Goal: Task Accomplishment & Management: Use online tool/utility

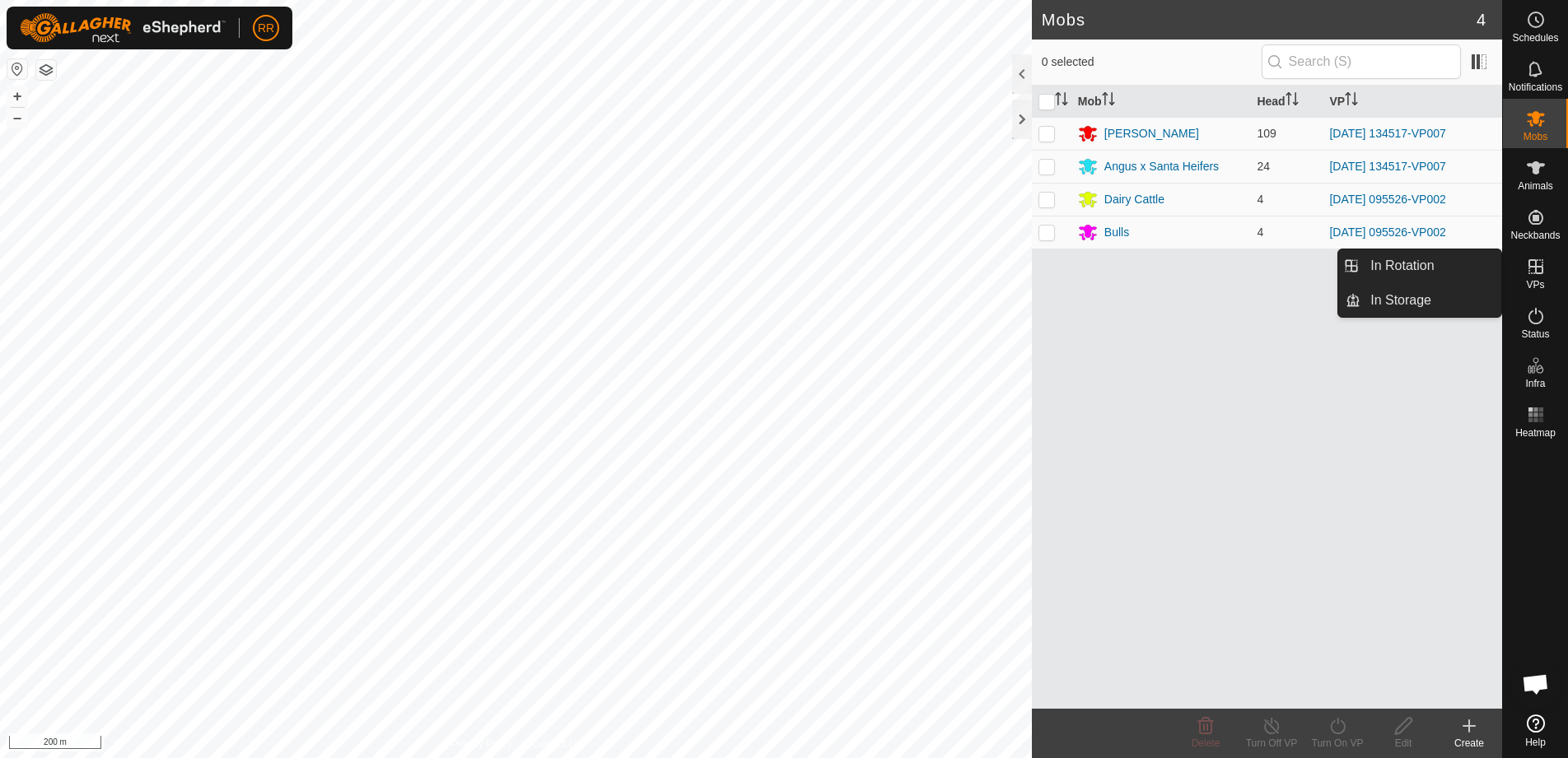
click at [1541, 274] on icon at bounding box center [1535, 267] width 15 height 15
click at [1403, 257] on link "In Rotation" at bounding box center [1430, 265] width 141 height 33
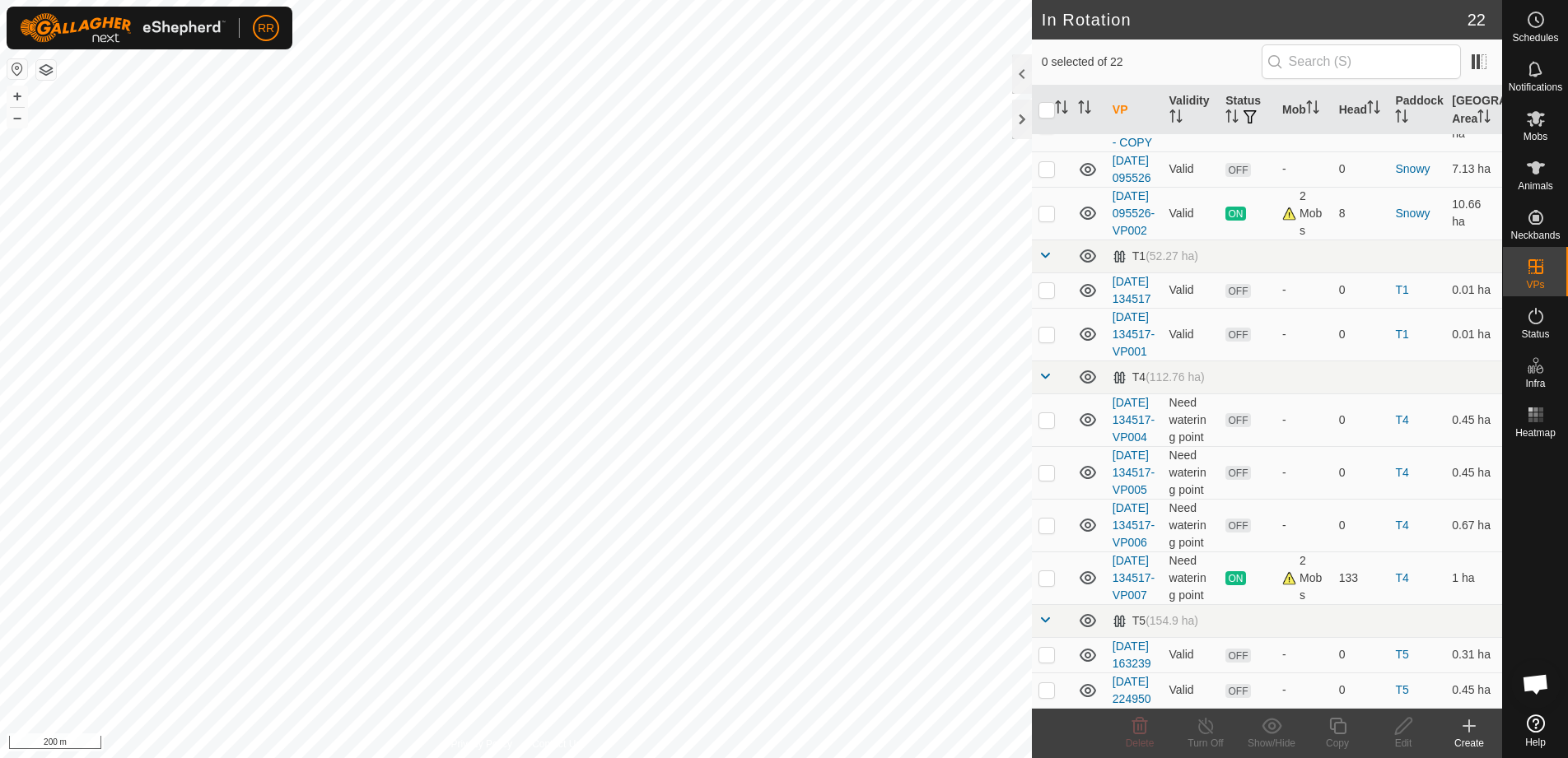
scroll to position [1143, 0]
click at [1059, 551] on td at bounding box center [1051, 577] width 40 height 52
checkbox input "true"
click at [1344, 734] on icon at bounding box center [1337, 726] width 17 height 17
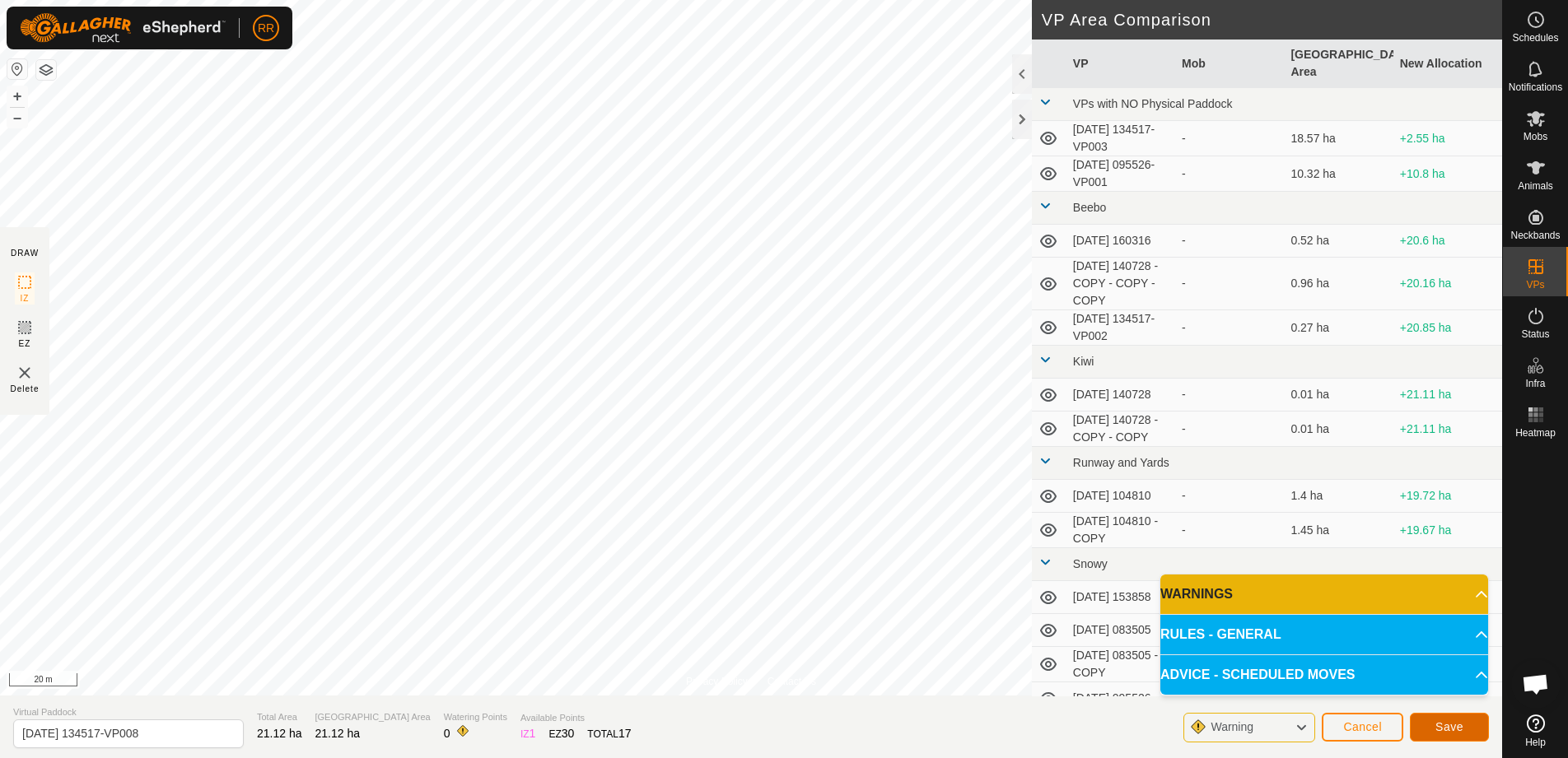
click at [1457, 723] on span "Save" at bounding box center [1449, 727] width 28 height 13
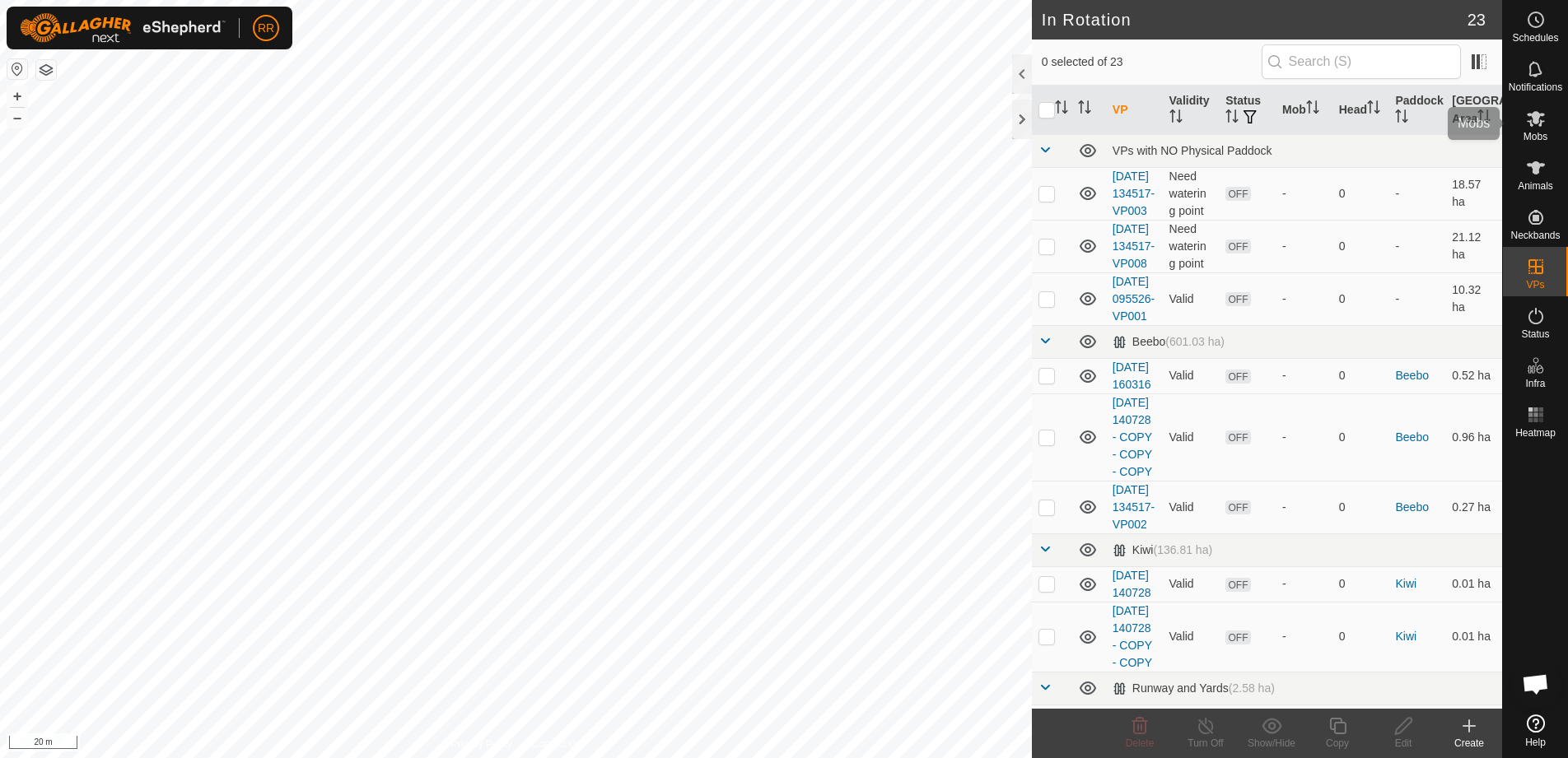
click at [1548, 122] on es-mob-svg-icon at bounding box center [1535, 119] width 29 height 27
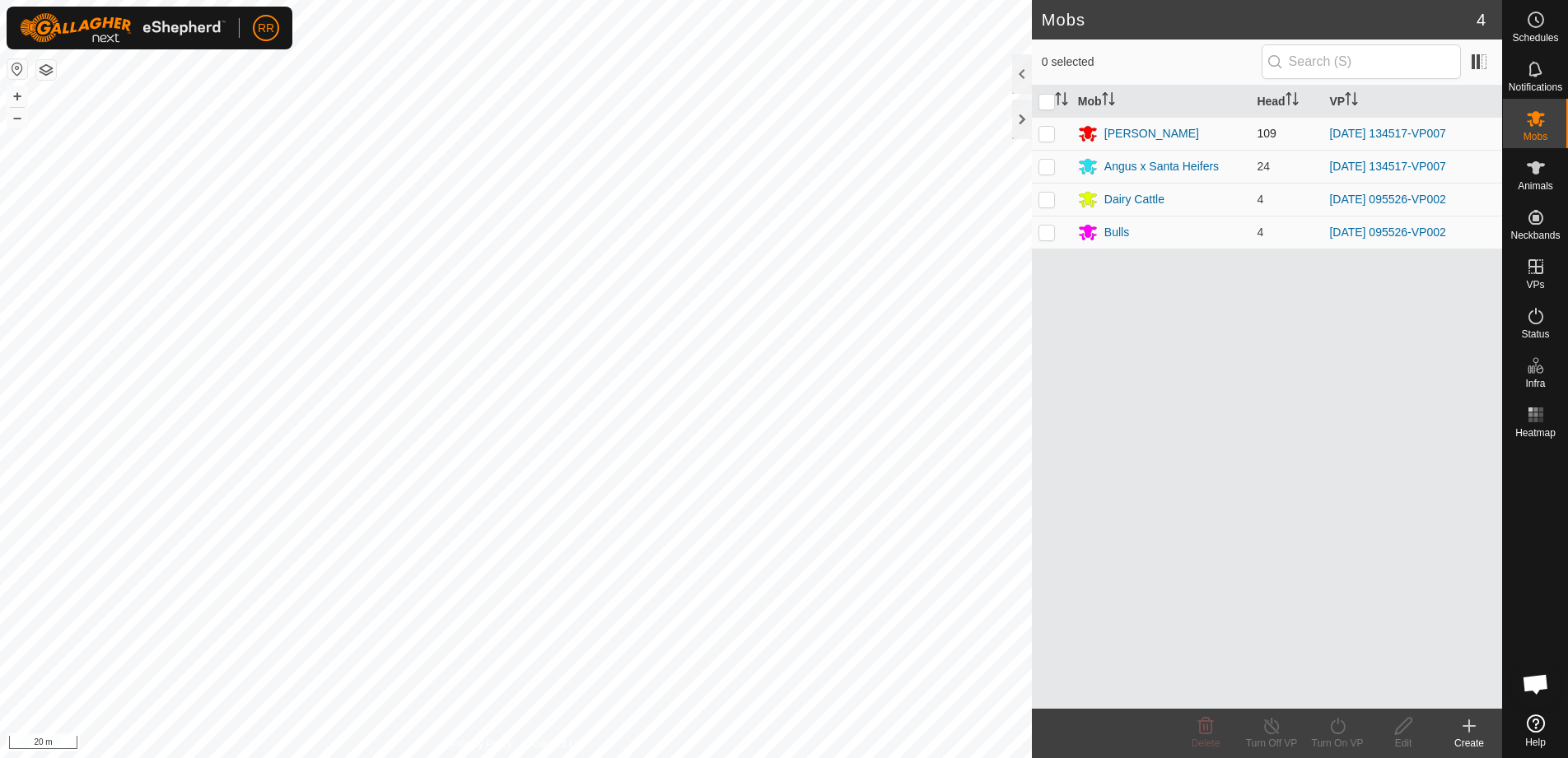
click at [1057, 131] on td at bounding box center [1051, 133] width 40 height 33
checkbox input "true"
click at [1042, 165] on p-checkbox at bounding box center [1046, 166] width 17 height 13
checkbox input "true"
click at [1346, 728] on icon at bounding box center [1337, 726] width 20 height 20
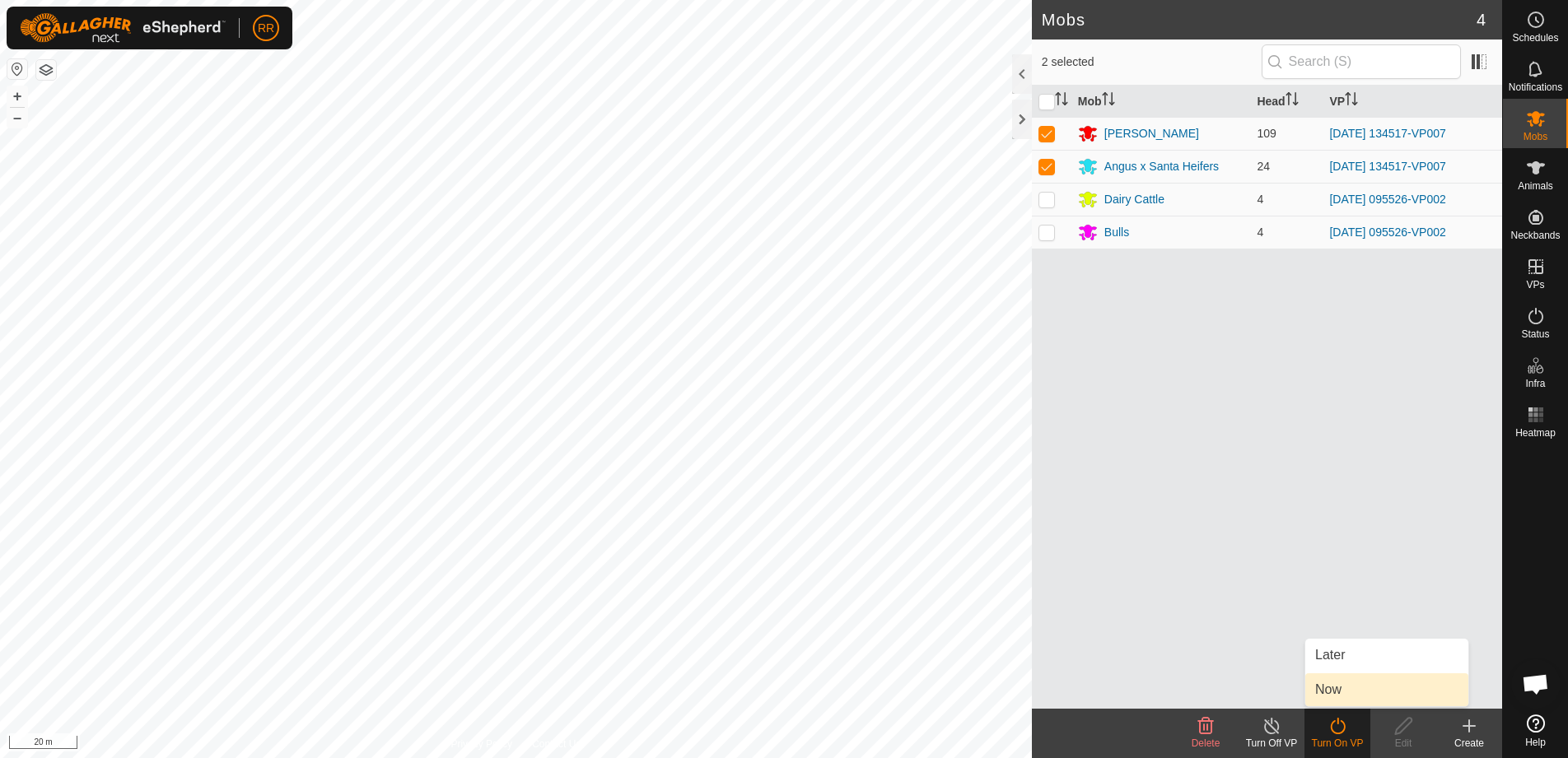
click at [1330, 687] on link "Now" at bounding box center [1386, 690] width 163 height 33
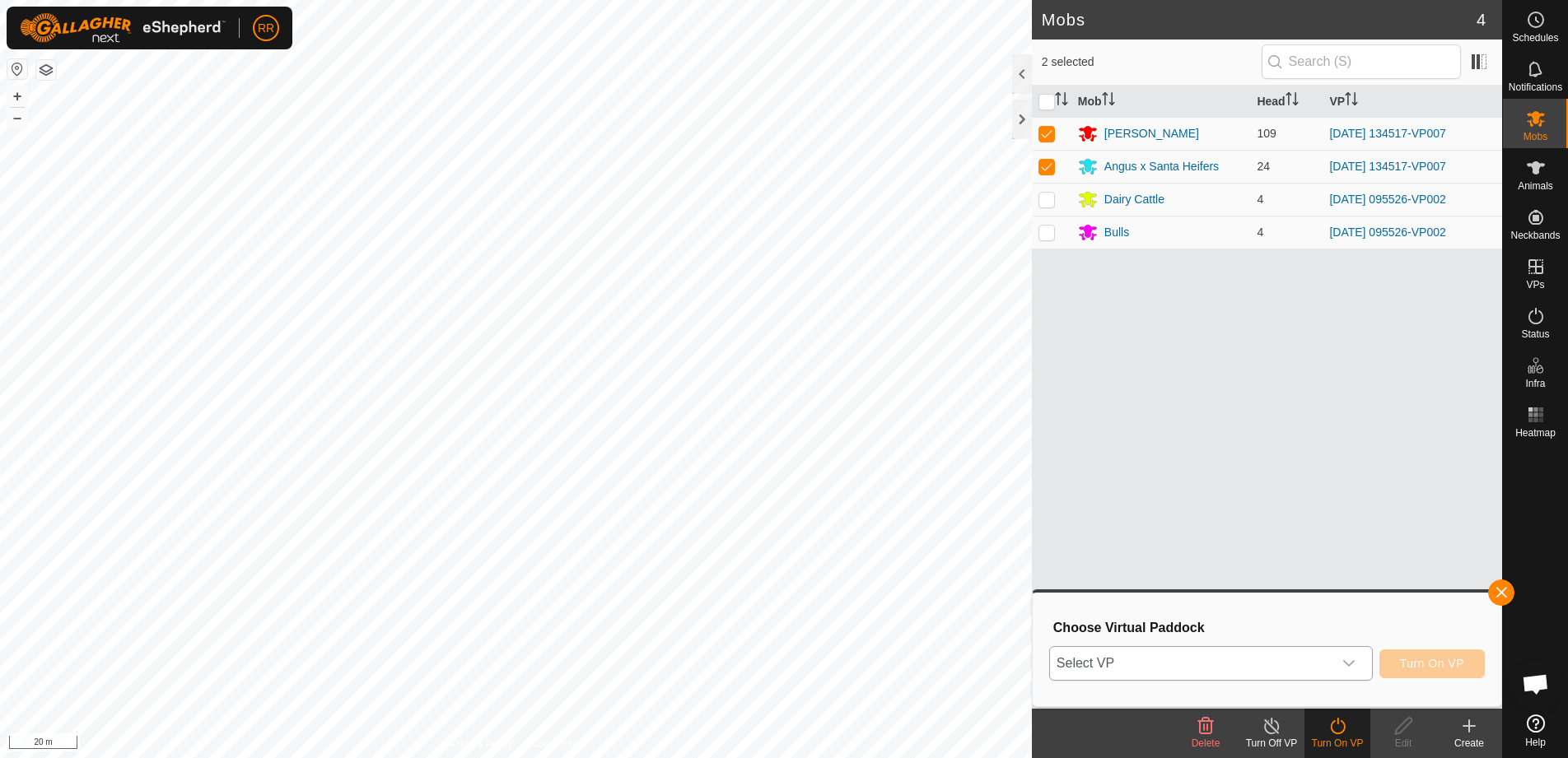
click at [1231, 660] on span "Select VP" at bounding box center [1190, 663] width 283 height 33
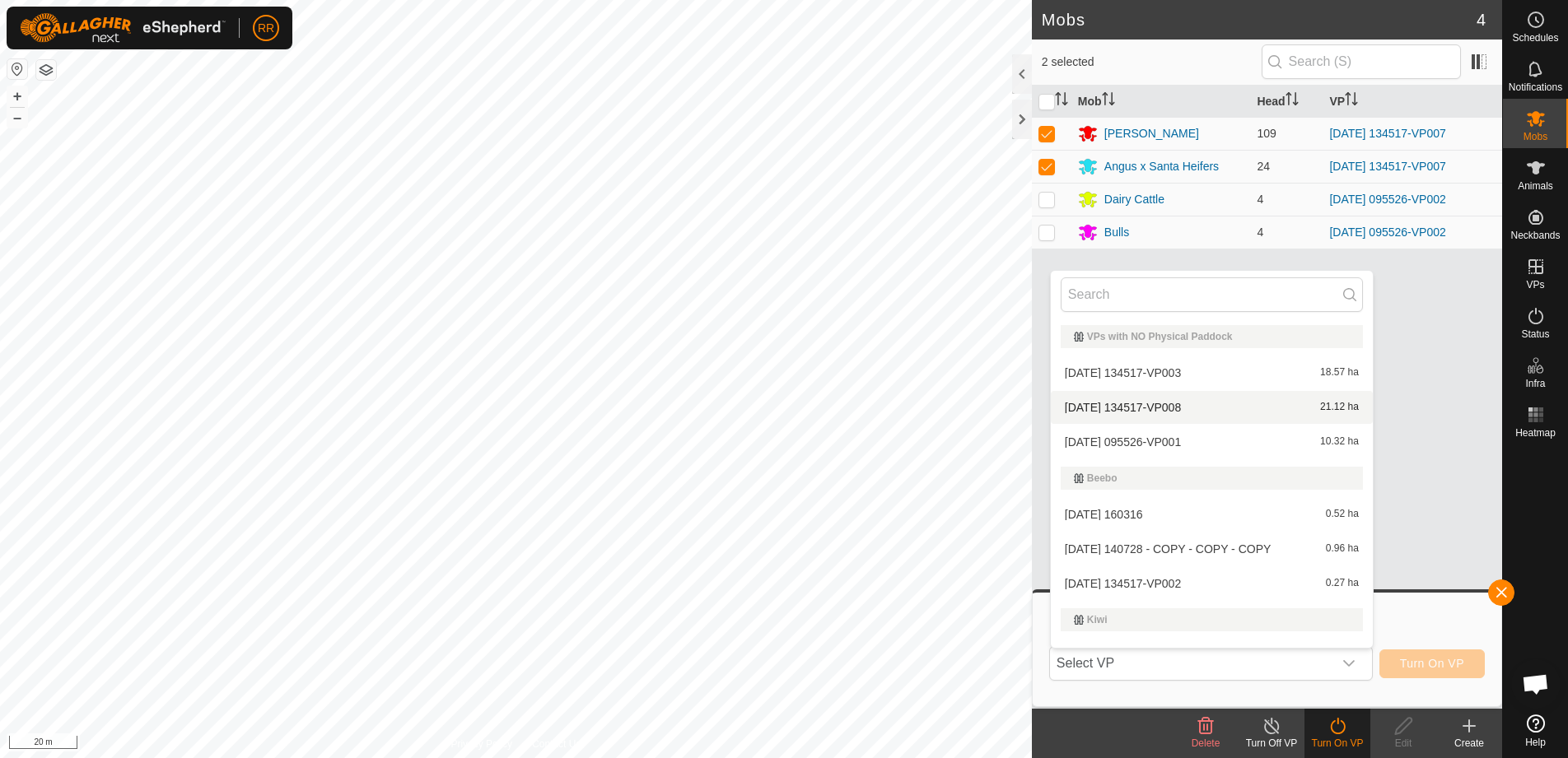
click at [1108, 408] on li "[DATE] 134517-VP008 21.12 ha" at bounding box center [1211, 407] width 322 height 33
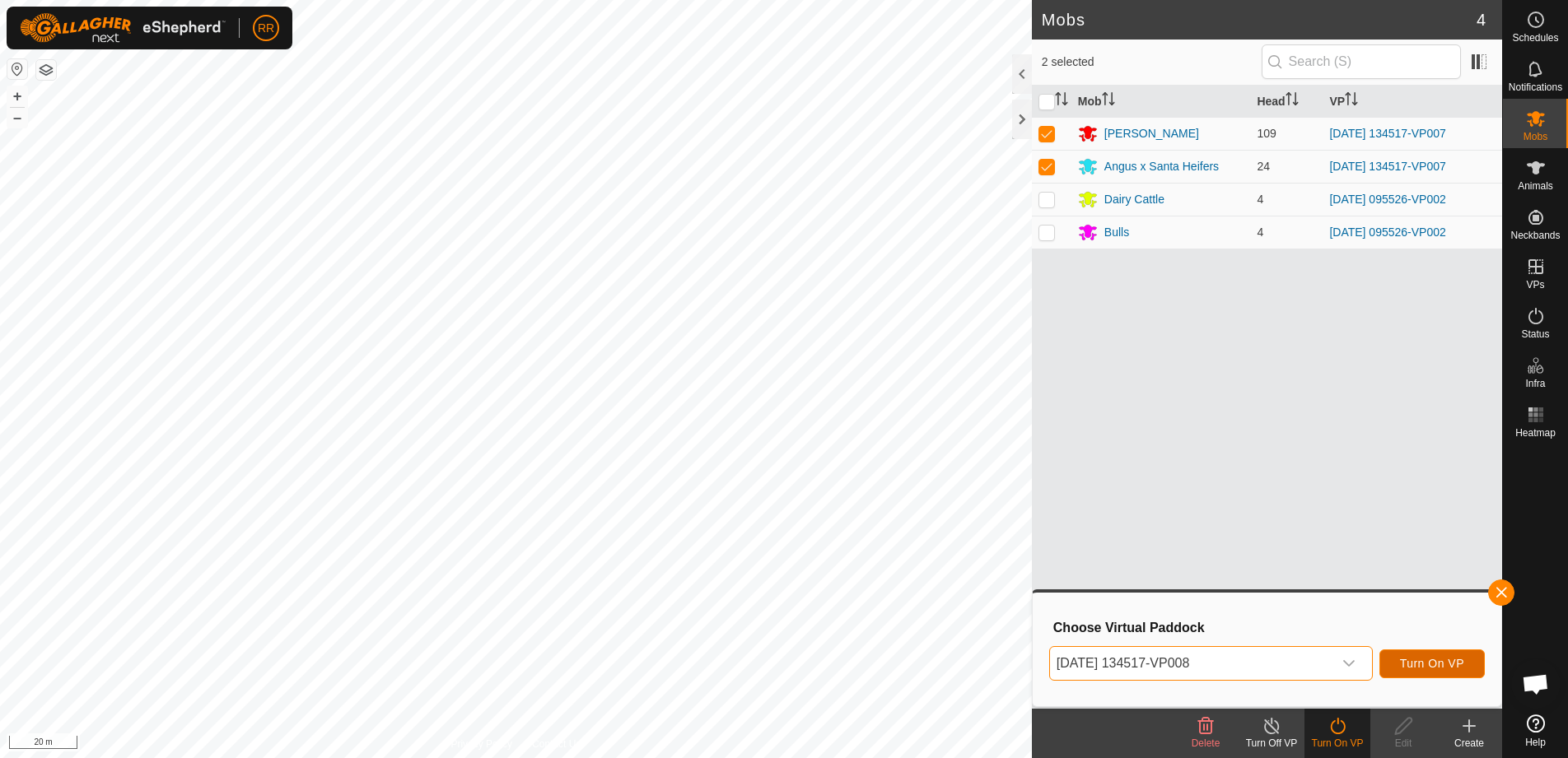
click at [1424, 668] on span "Turn On VP" at bounding box center [1431, 663] width 64 height 13
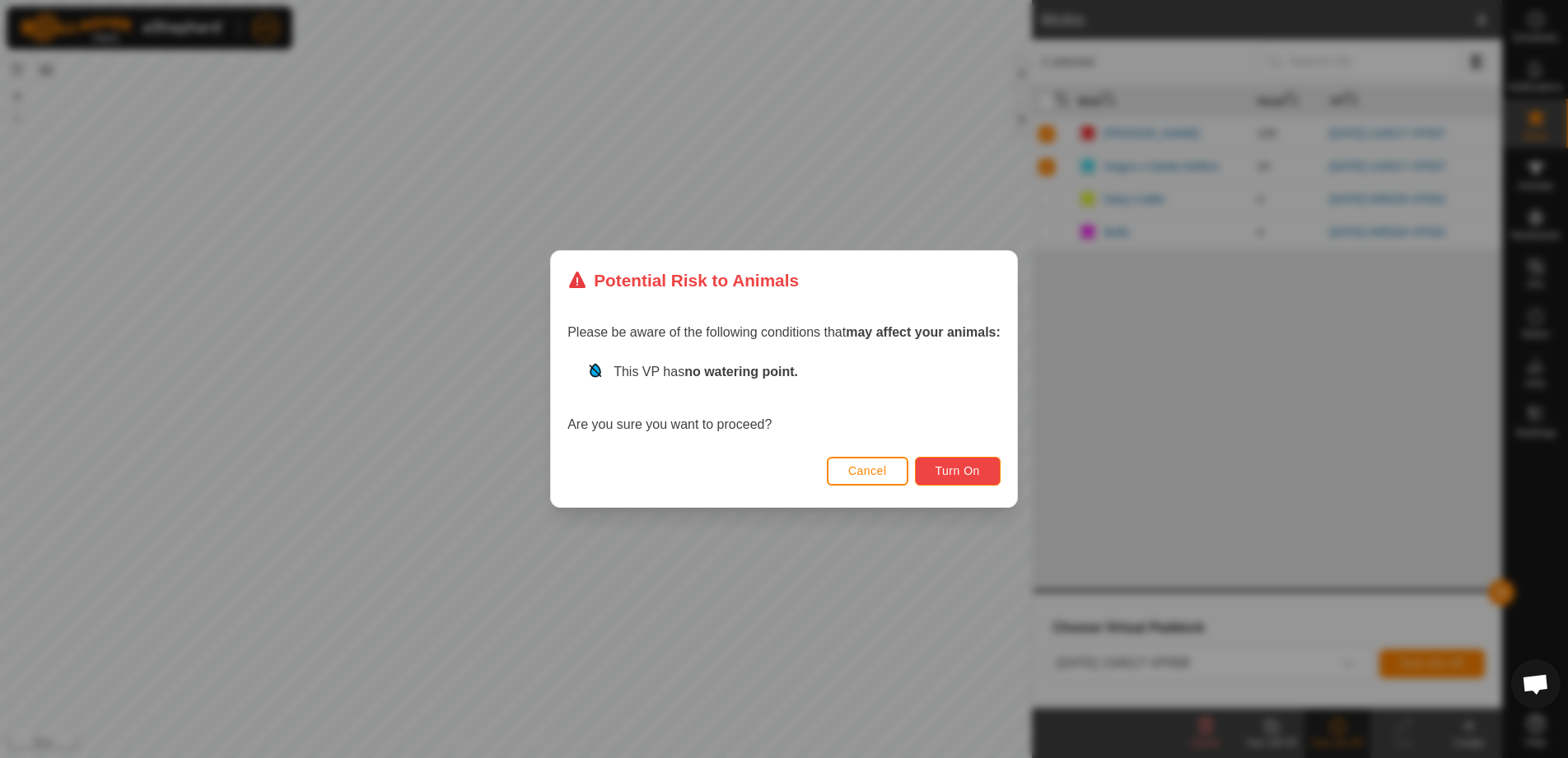
click at [962, 479] on button "Turn On" at bounding box center [957, 472] width 86 height 29
